Goal: Obtain resource: Obtain resource

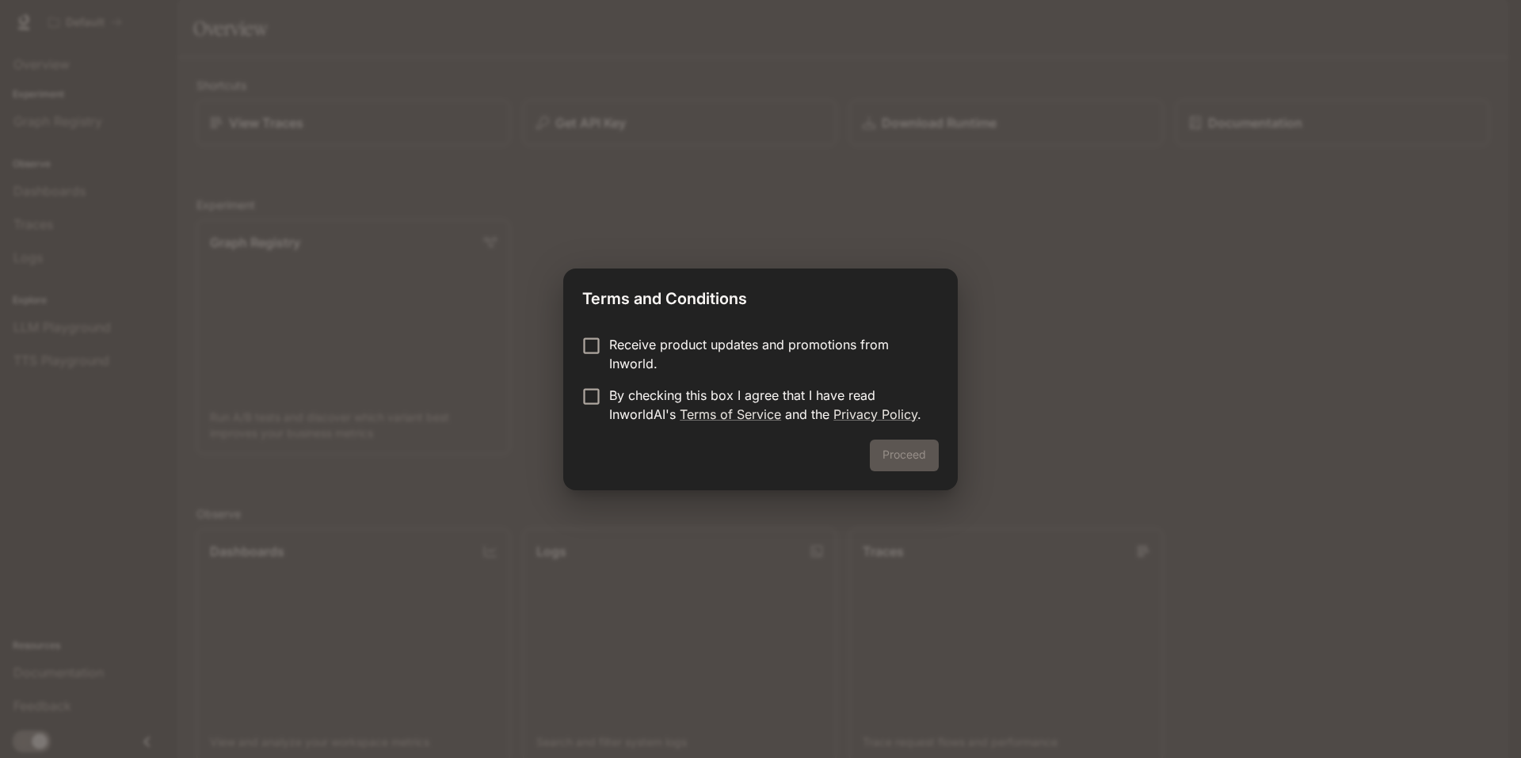
click at [893, 446] on div "Proceed" at bounding box center [760, 465] width 394 height 51
click at [923, 443] on button "Proceed" at bounding box center [904, 456] width 69 height 32
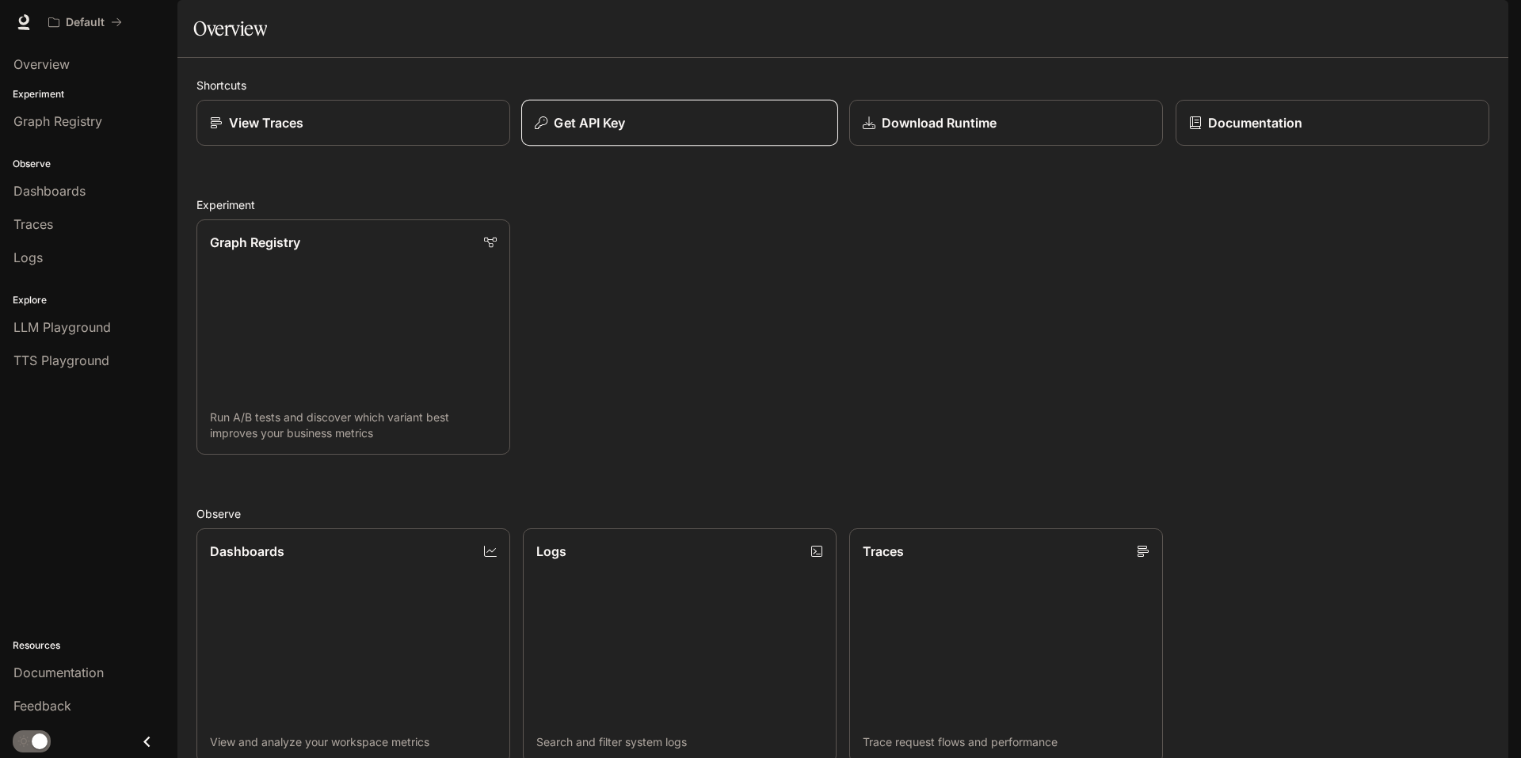
click at [668, 132] on div "Get API Key" at bounding box center [680, 122] width 290 height 19
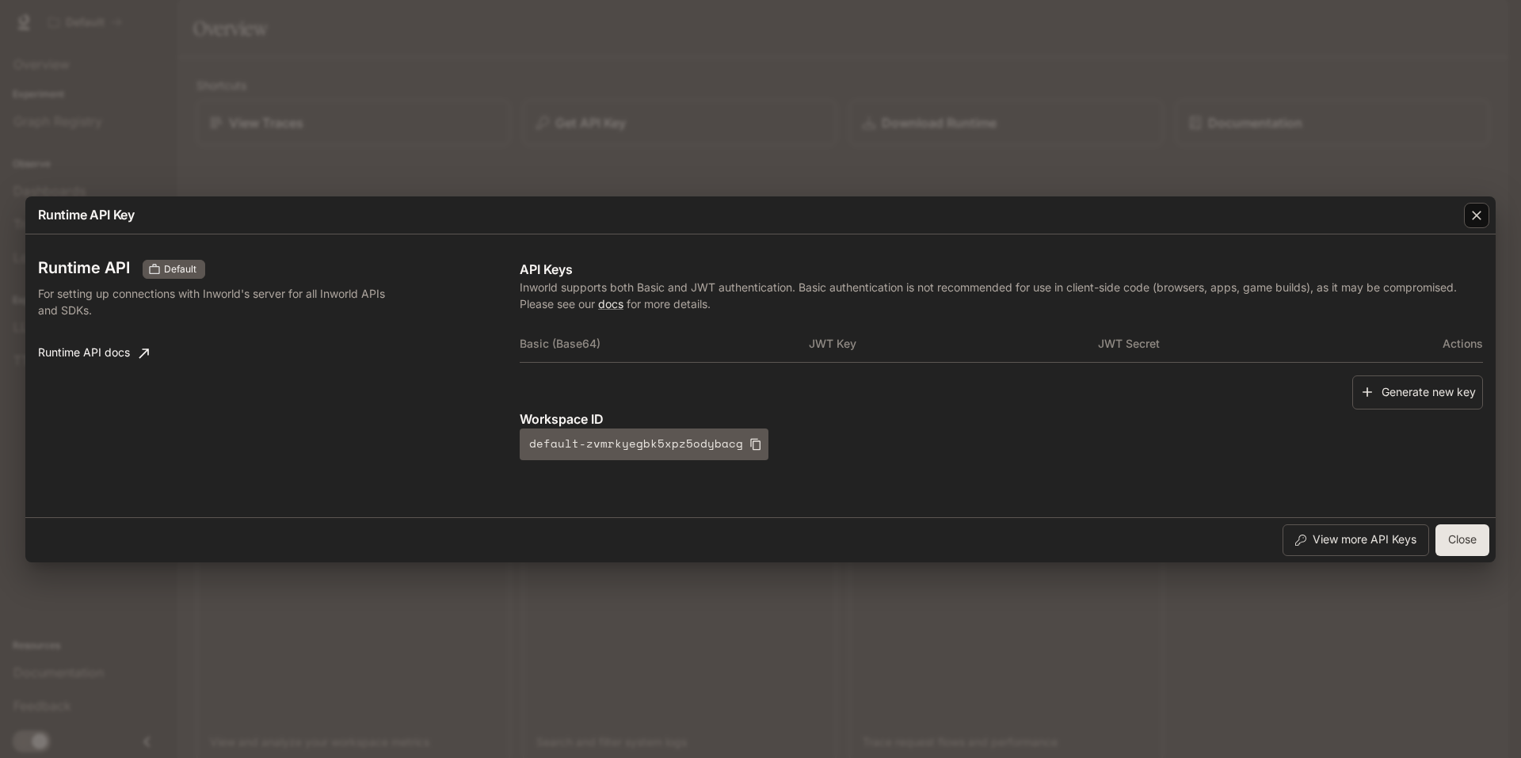
click at [1484, 225] on div "button" at bounding box center [1476, 215] width 25 height 25
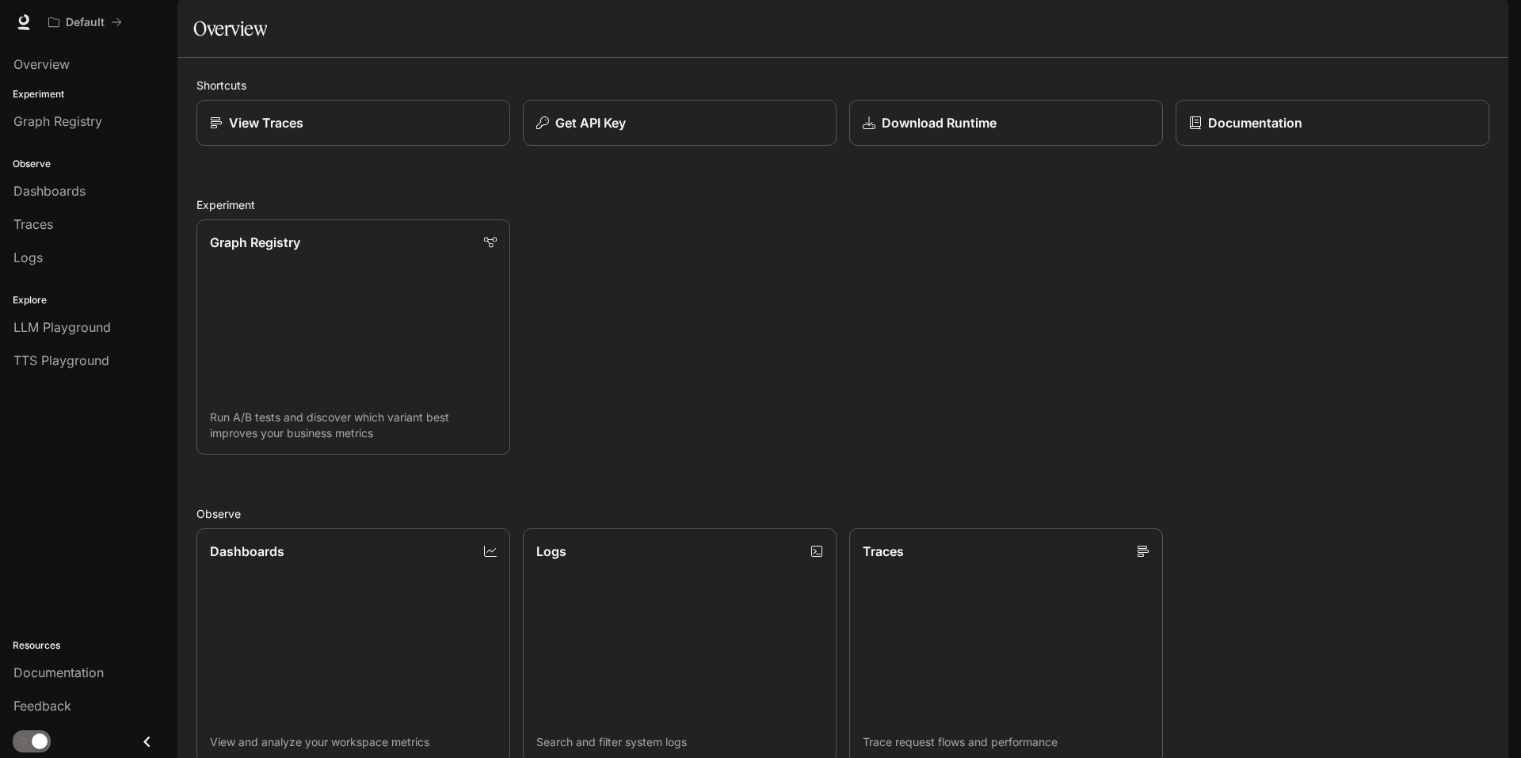
click at [71, 5] on div "Default Documentation Documentation" at bounding box center [760, 22] width 1521 height 44
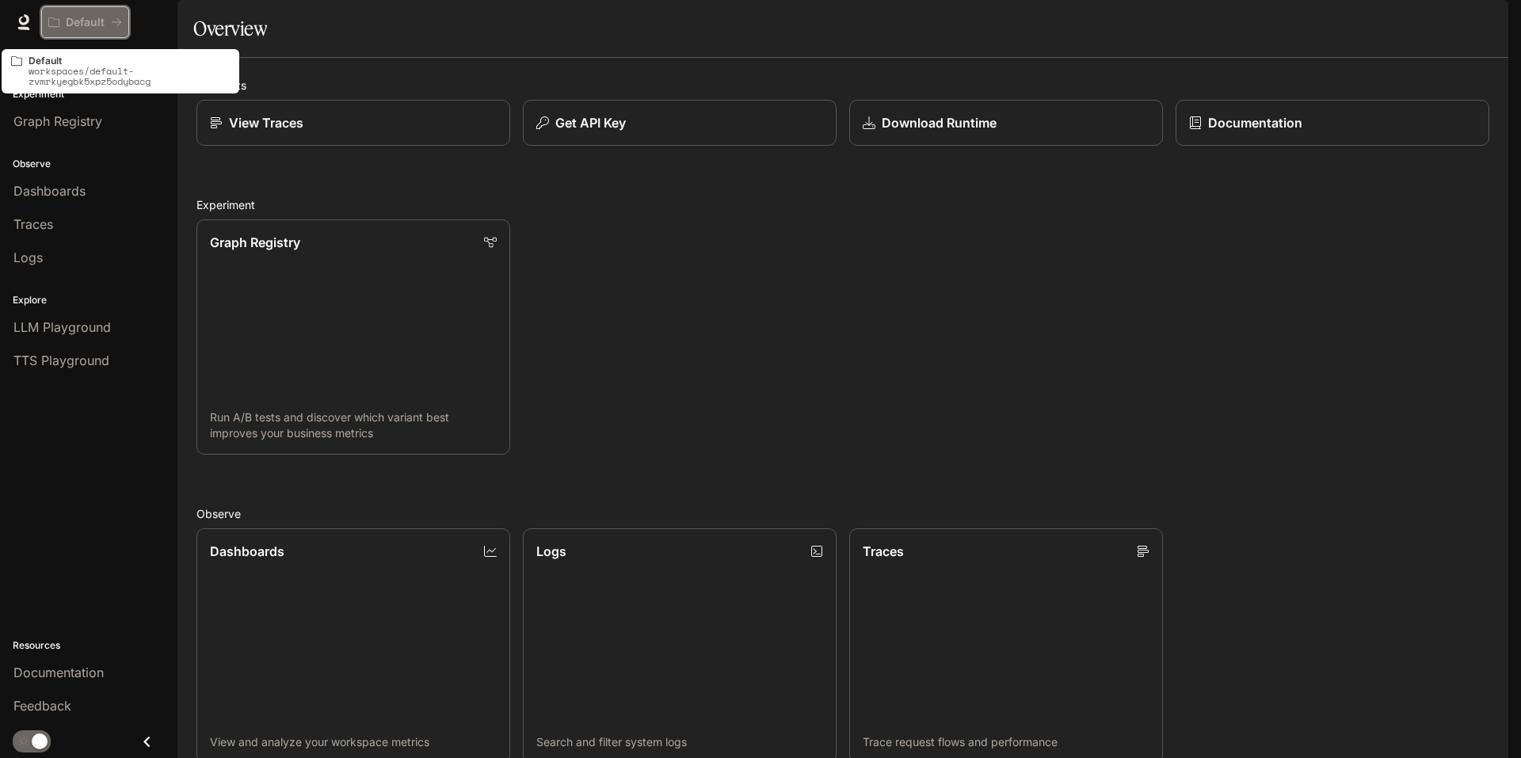
click at [80, 16] on p "Default" at bounding box center [85, 22] width 39 height 13
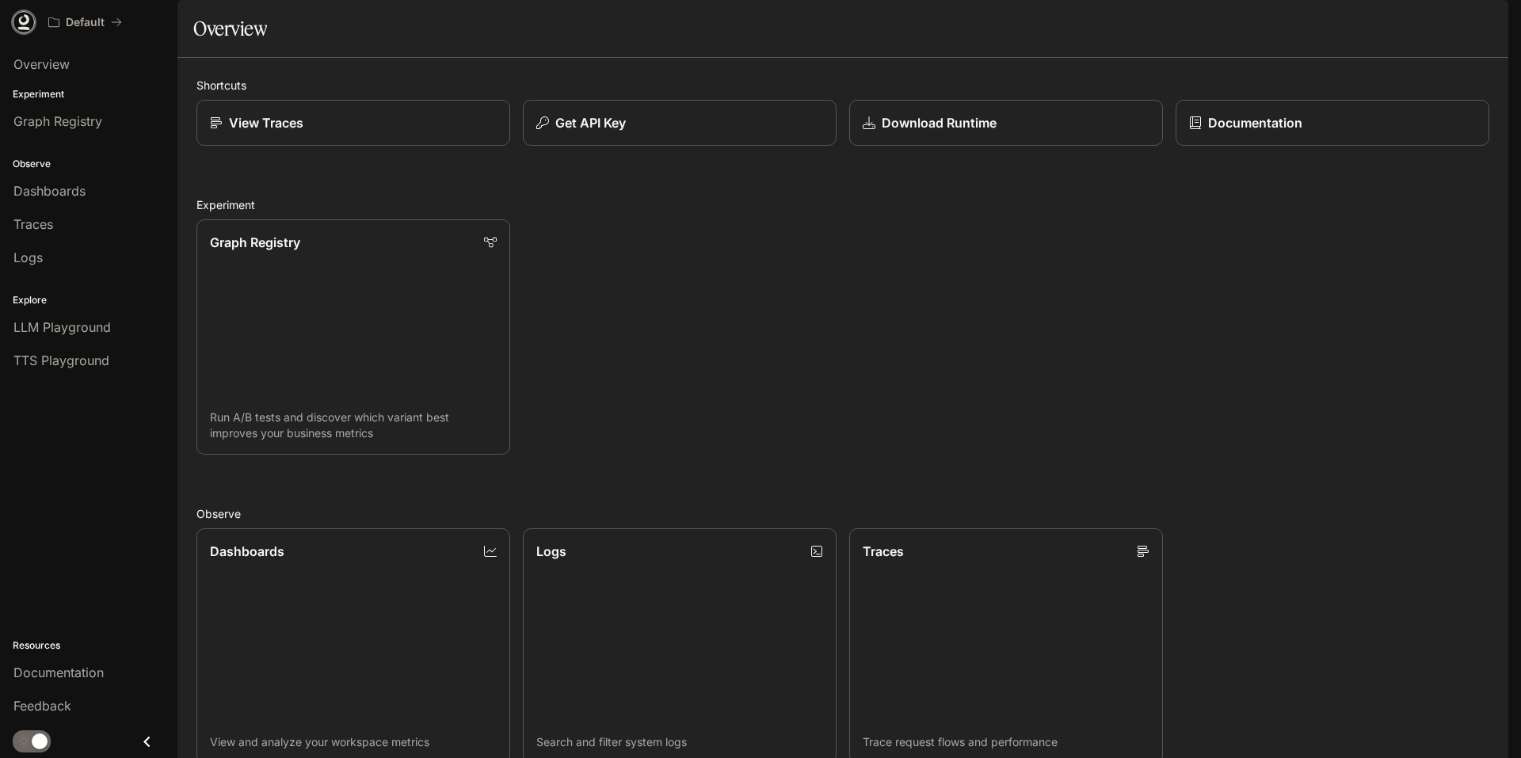
click at [29, 22] on icon at bounding box center [24, 22] width 16 height 16
